Goal: Check status: Verify the current state of an ongoing process or item

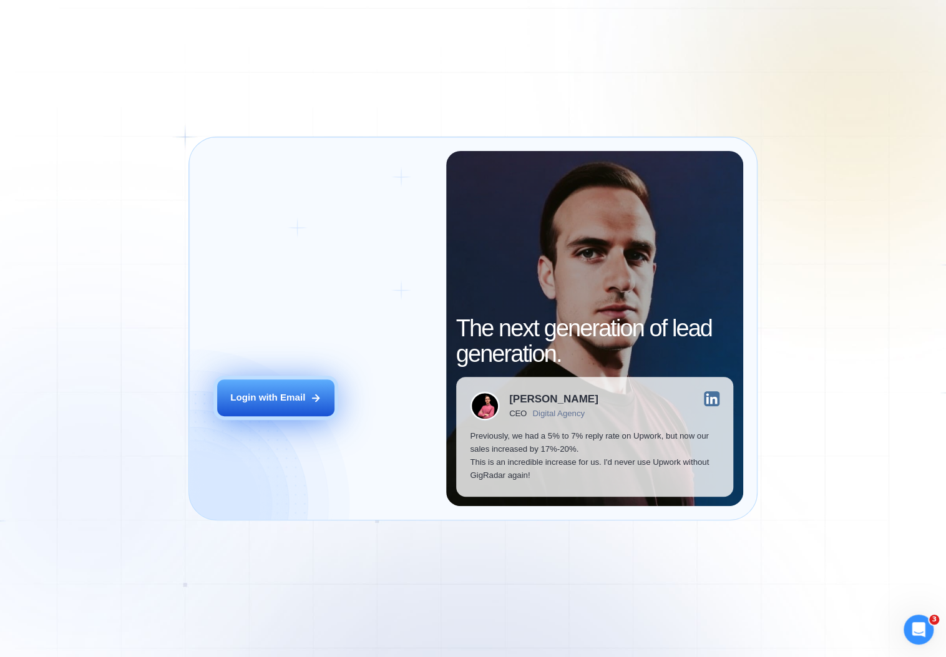
click at [230, 404] on div "Login with Email" at bounding box center [267, 397] width 75 height 13
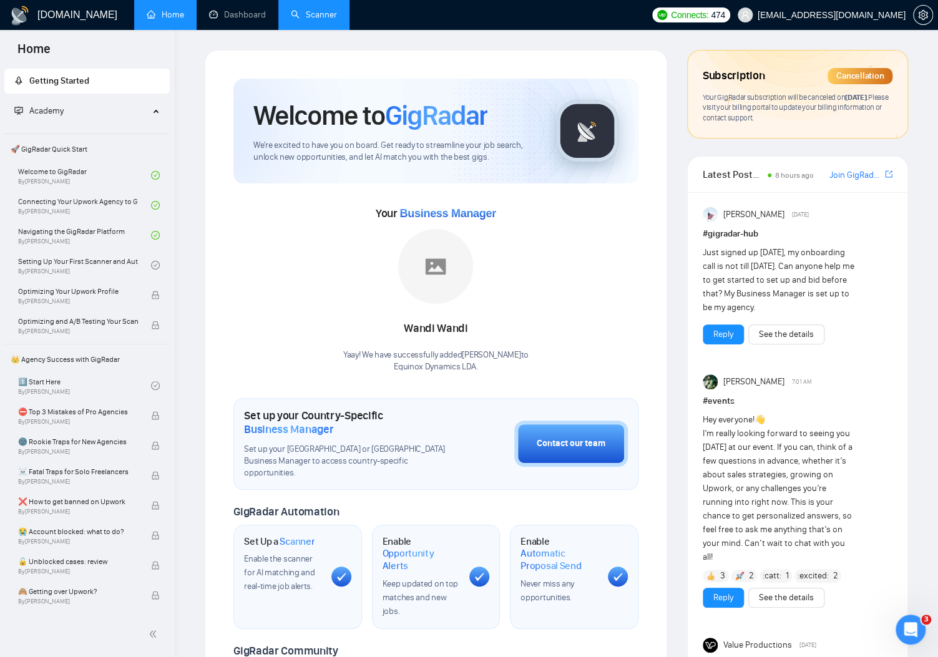
click at [337, 20] on link "Scanner" at bounding box center [314, 14] width 46 height 11
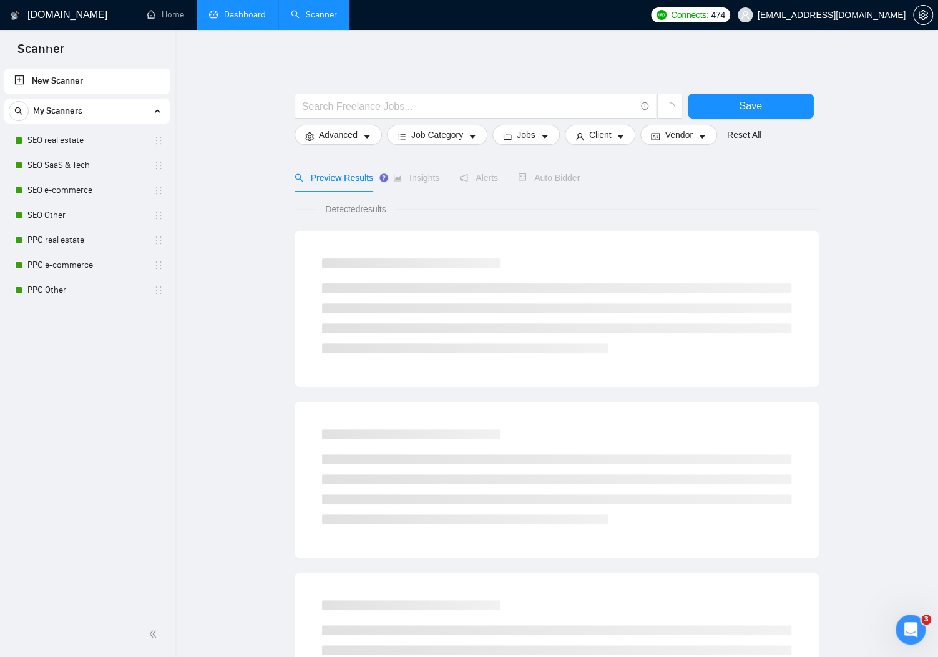
click at [240, 11] on link "Dashboard" at bounding box center [237, 14] width 57 height 11
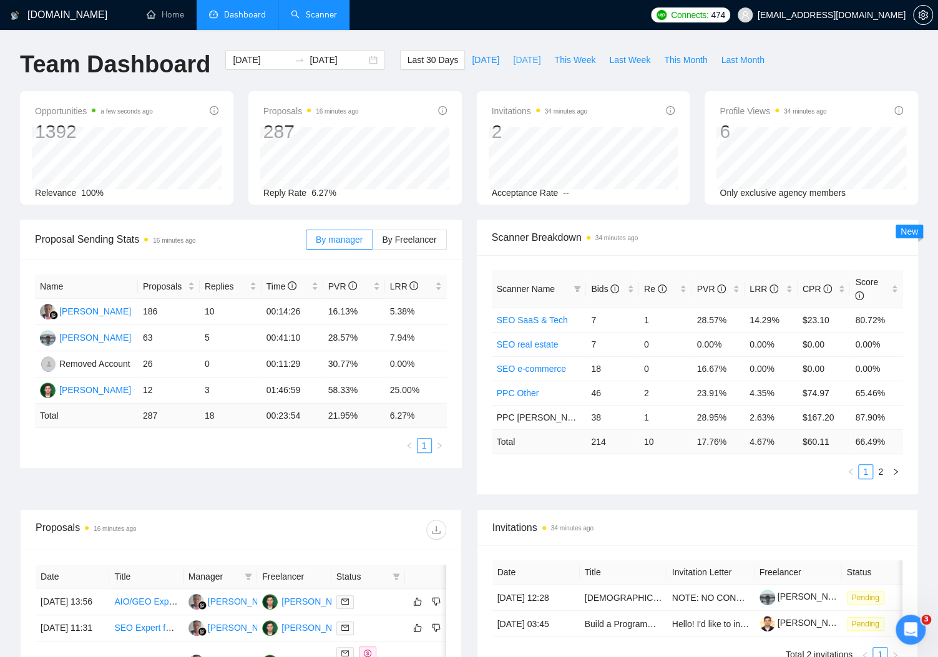
click at [513, 62] on span "[DATE]" at bounding box center [526, 60] width 27 height 14
type input "[DATE]"
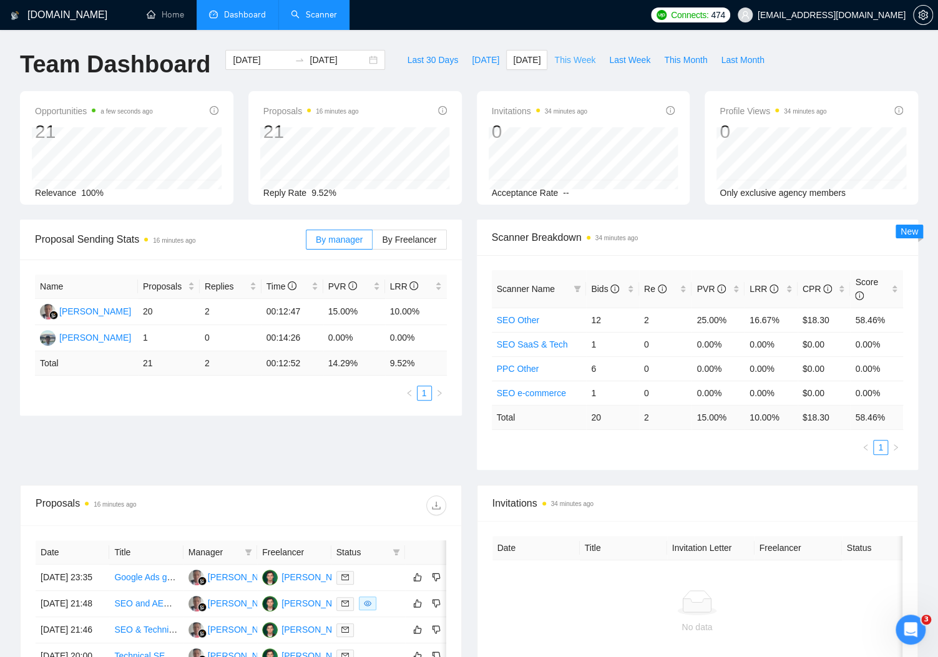
click at [574, 61] on span "This Week" at bounding box center [574, 60] width 41 height 14
type input "[DATE]"
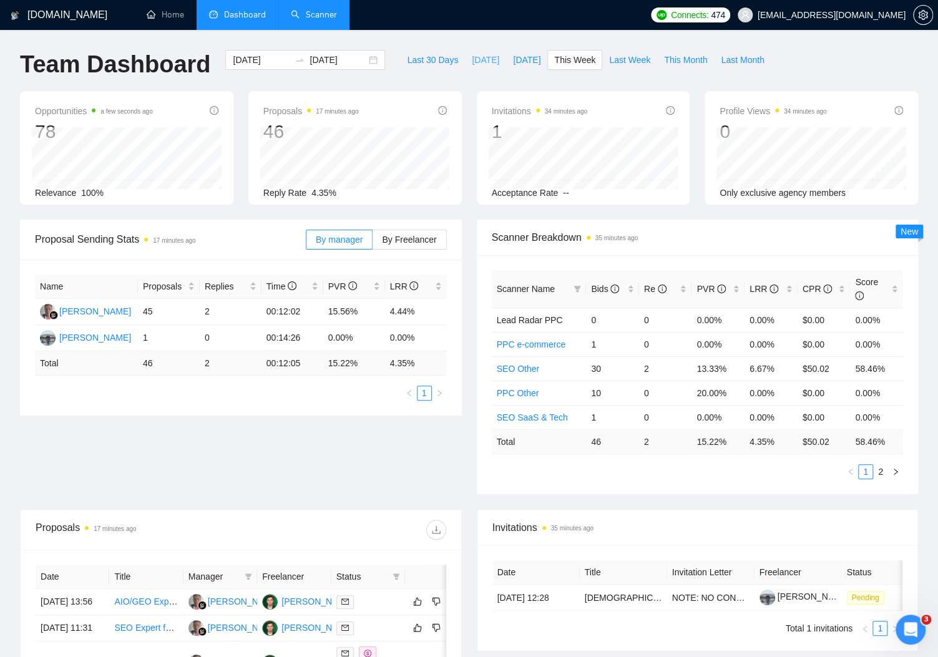
click at [479, 59] on span "[DATE]" at bounding box center [485, 60] width 27 height 14
type input "[DATE]"
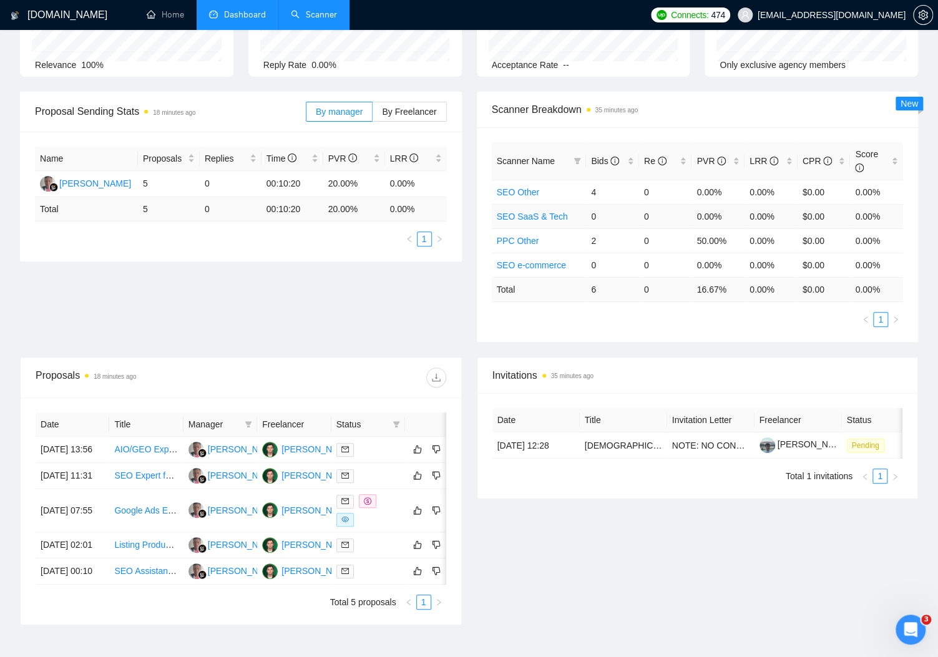
scroll to position [142, 0]
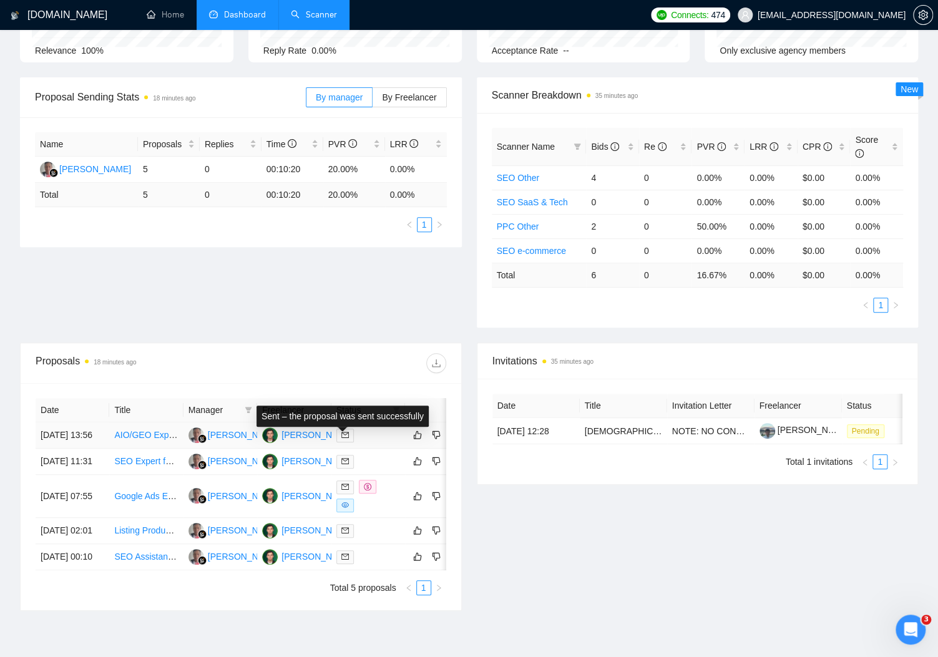
click at [341, 436] on icon "mail" at bounding box center [344, 434] width 7 height 7
